Goal: Information Seeking & Learning: Check status

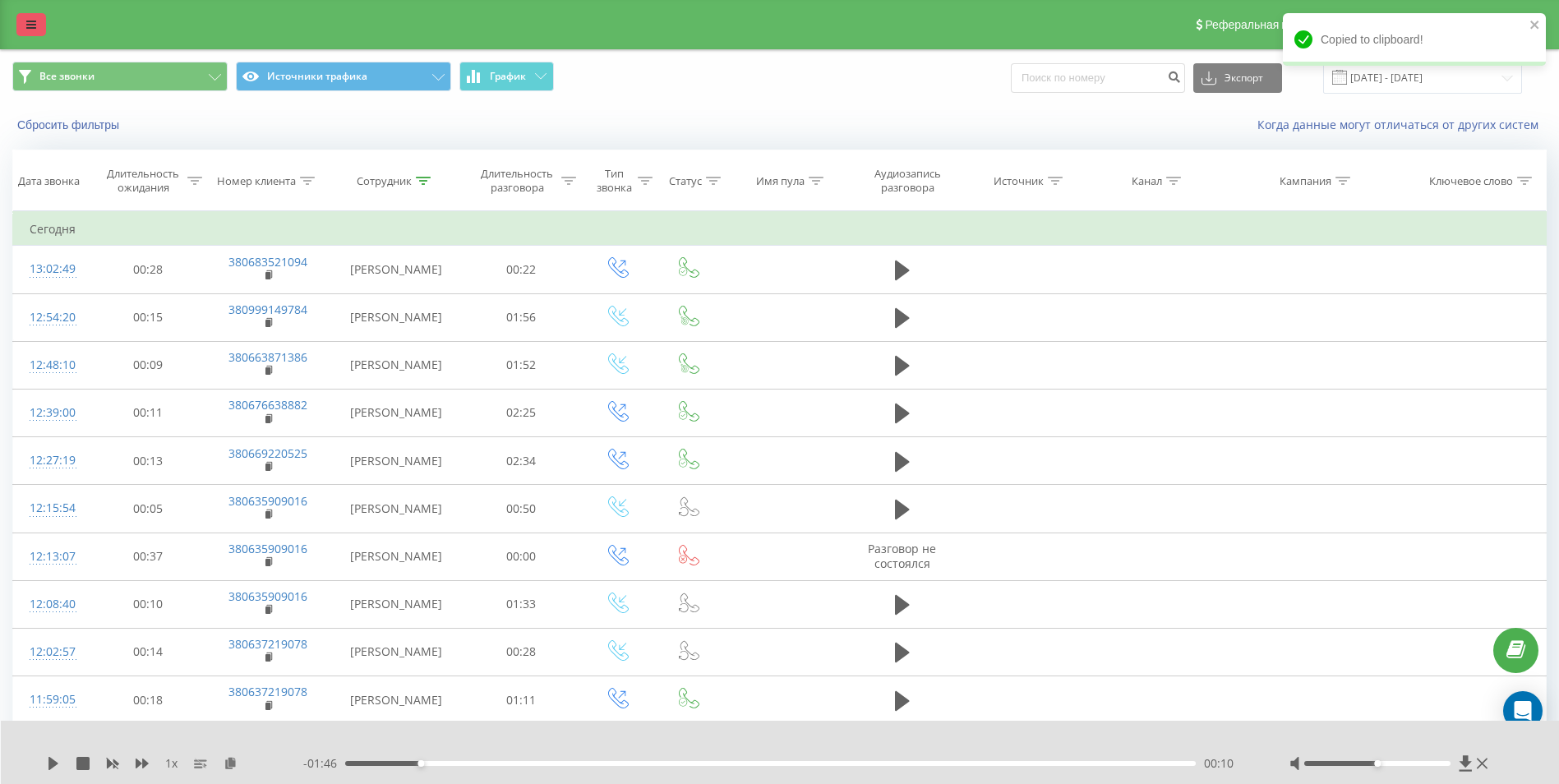
click at [26, 29] on link at bounding box center [31, 24] width 29 height 23
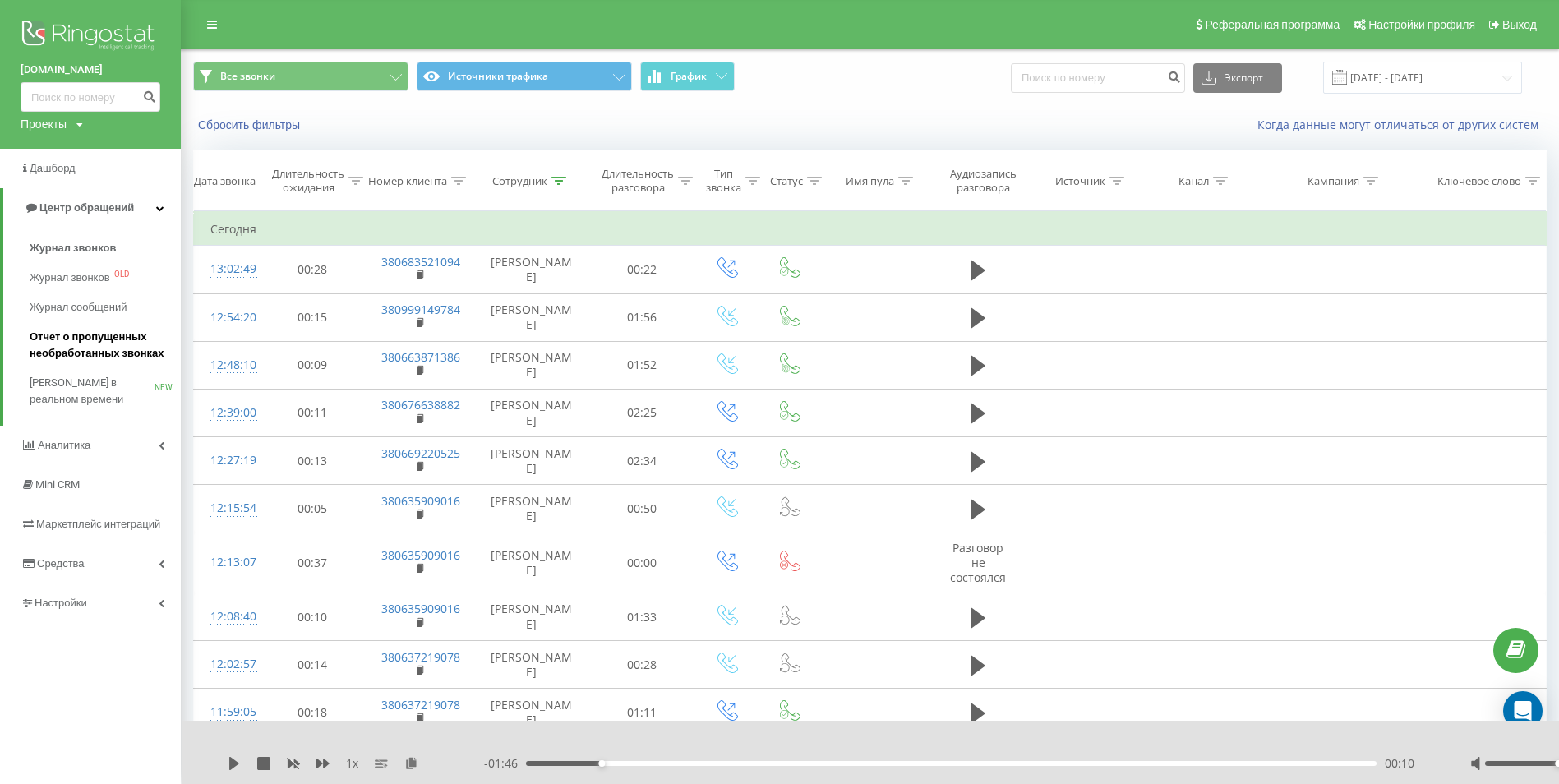
click at [87, 344] on span "Отчет о пропущенных необработанных звонках" at bounding box center [100, 345] width 143 height 33
